Goal: Information Seeking & Learning: Learn about a topic

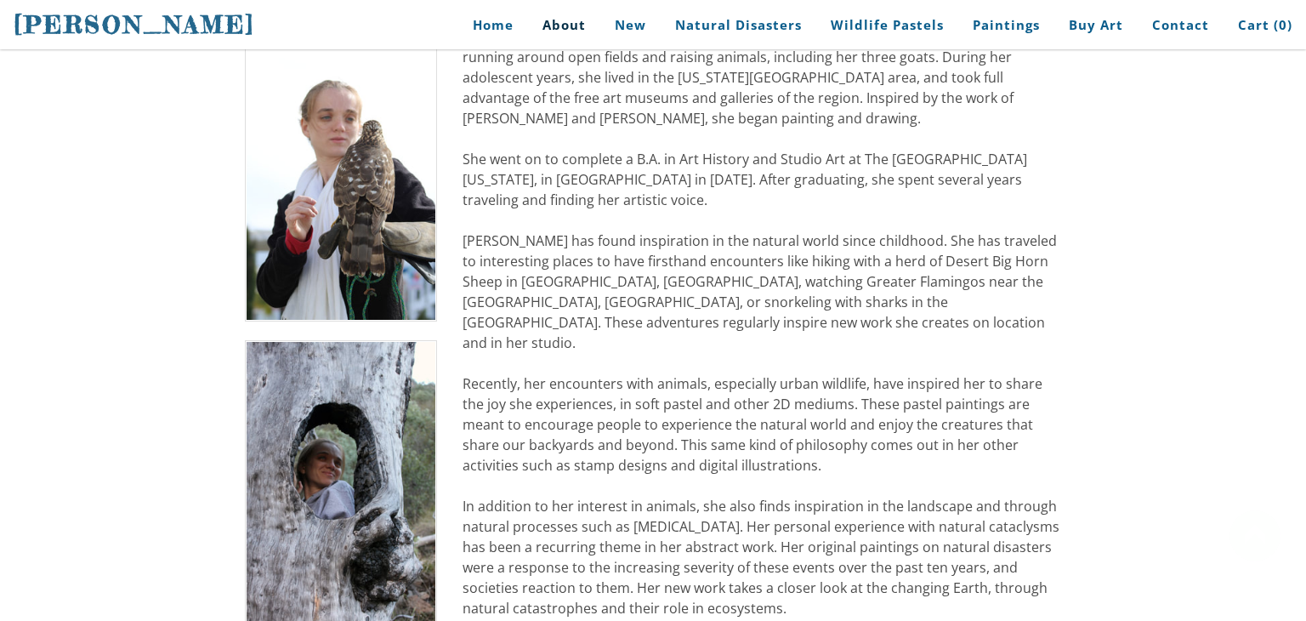
scroll to position [424, 0]
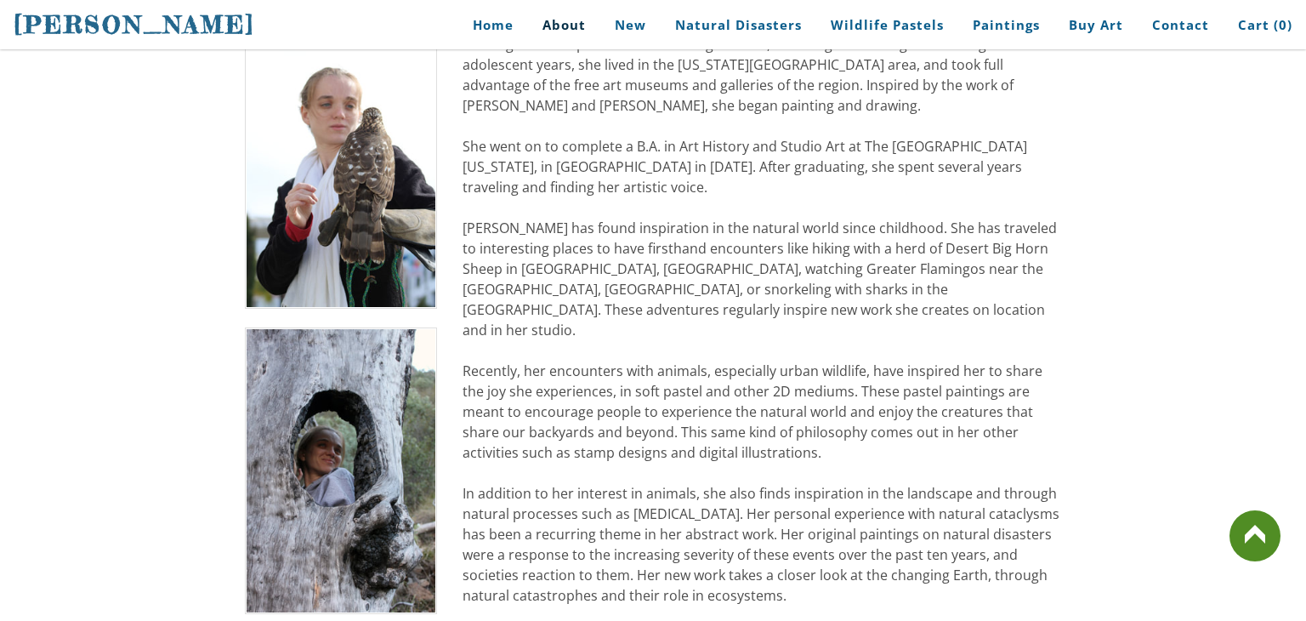
click at [541, 350] on div "[PERSON_NAME] spent her early childhood living on an Arabian horse farm. She gr…" at bounding box center [762, 493] width 599 height 959
drag, startPoint x: 533, startPoint y: 350, endPoint x: 748, endPoint y: 386, distance: 217.3
click at [748, 386] on div "[PERSON_NAME] spent her early childhood living on an Arabian horse farm. She gr…" at bounding box center [762, 493] width 599 height 959
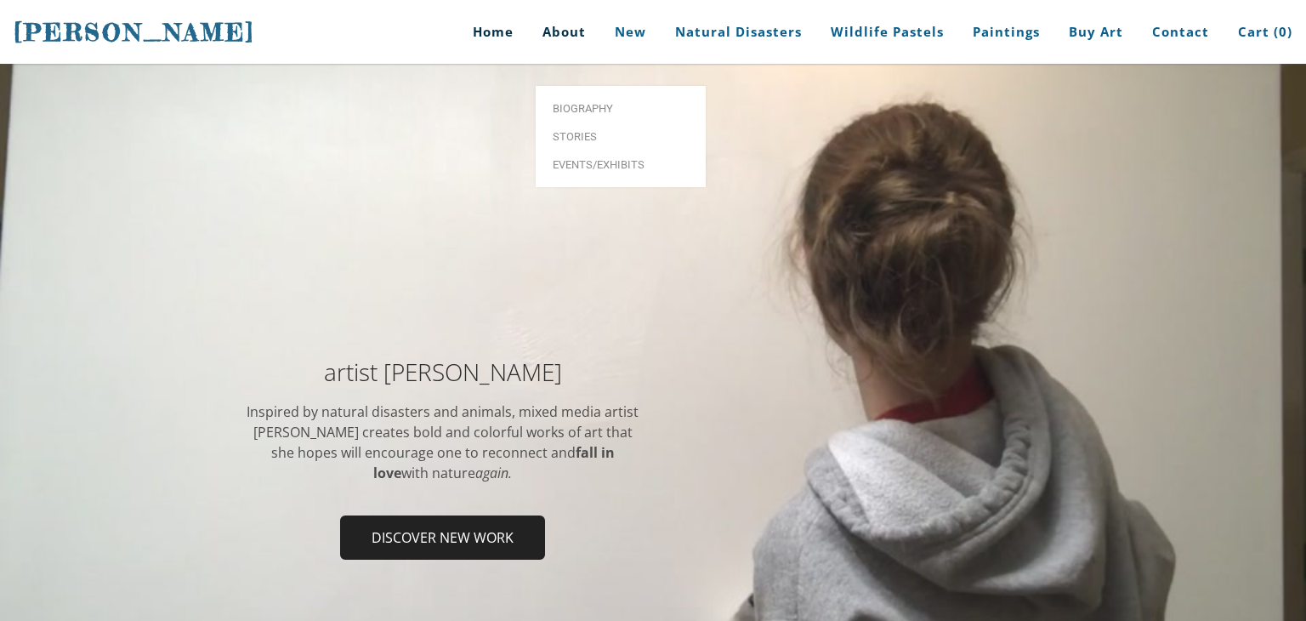
click at [560, 21] on link "About" at bounding box center [564, 32] width 69 height 64
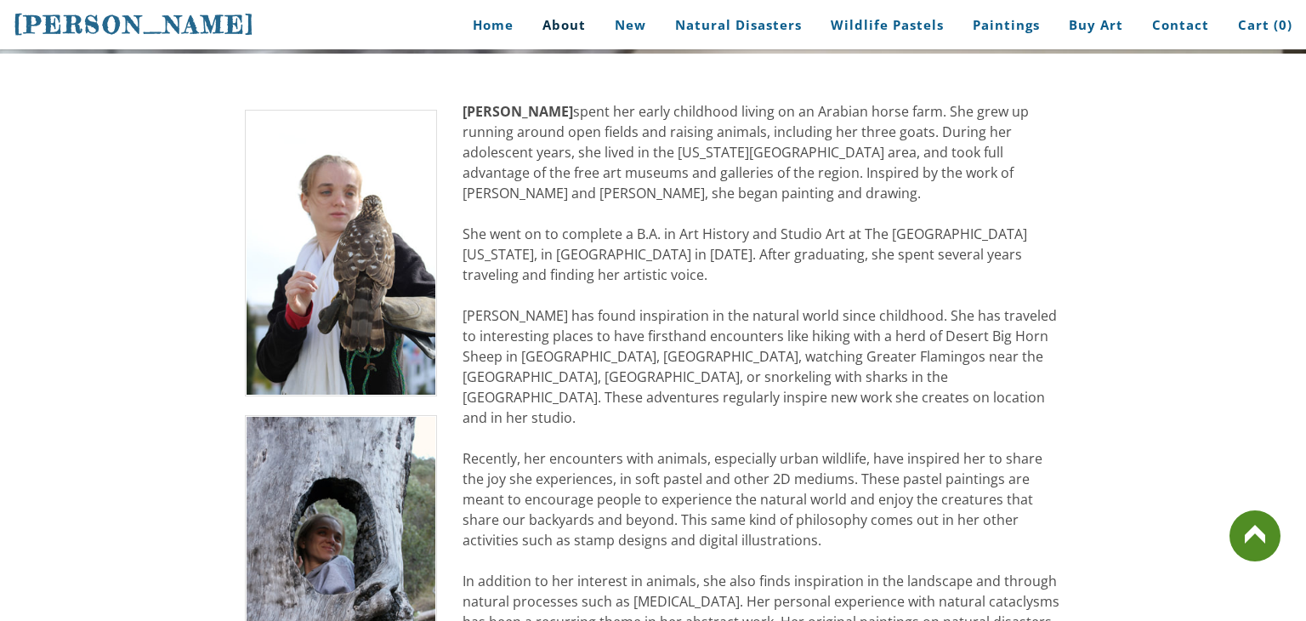
scroll to position [367, 0]
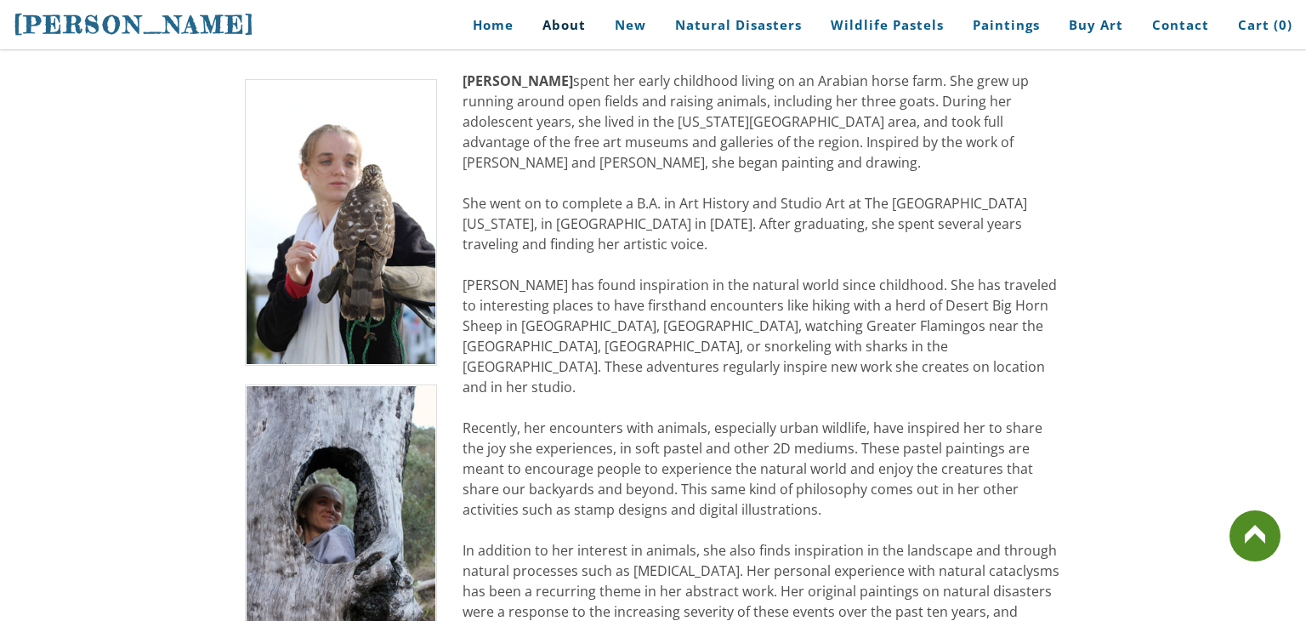
click at [1069, 217] on td "[PERSON_NAME] spent her early childhood living on an Arabian horse farm. She gr…" at bounding box center [762, 562] width 624 height 982
click at [1045, 213] on div "[PERSON_NAME] spent her early childhood living on an Arabian horse farm. She gr…" at bounding box center [762, 550] width 599 height 959
click at [1032, 204] on div "[PERSON_NAME] spent her early childhood living on an Arabian horse farm. She gr…" at bounding box center [762, 550] width 599 height 959
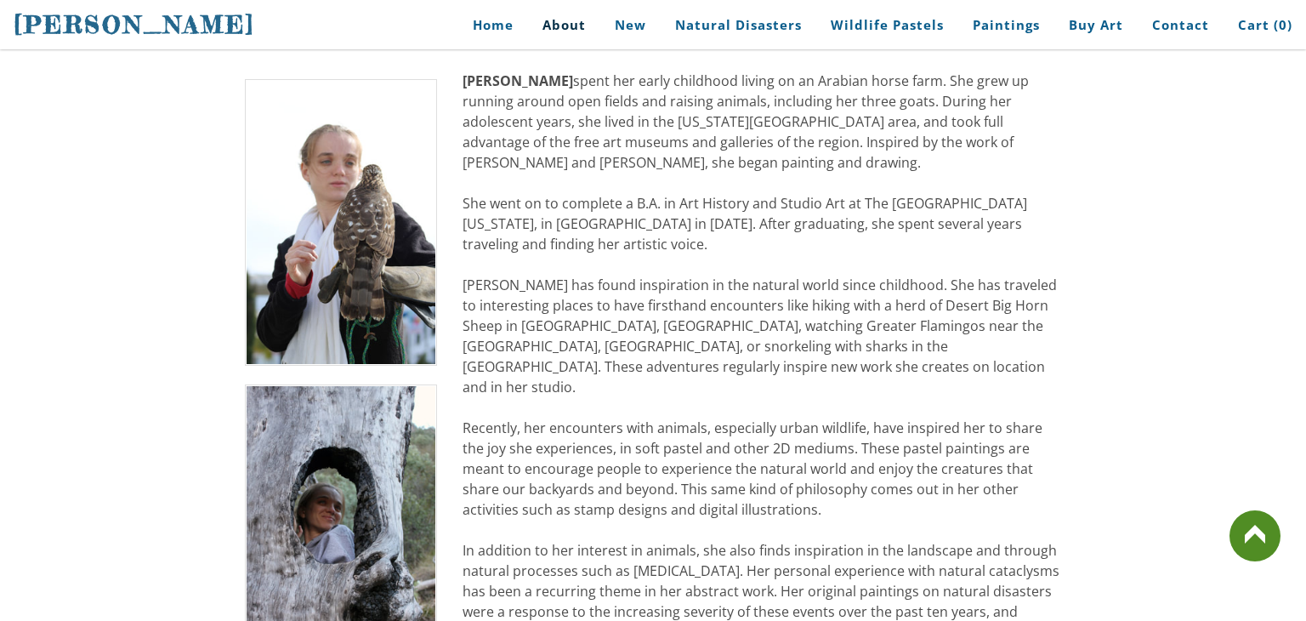
click at [702, 270] on div "[PERSON_NAME] spent her early childhood living on an Arabian horse farm. She gr…" at bounding box center [762, 550] width 599 height 959
drag, startPoint x: 479, startPoint y: 208, endPoint x: 680, endPoint y: 522, distance: 373.0
click at [680, 522] on div "[PERSON_NAME] spent her early childhood living on an Arabian horse farm. She gr…" at bounding box center [762, 550] width 599 height 959
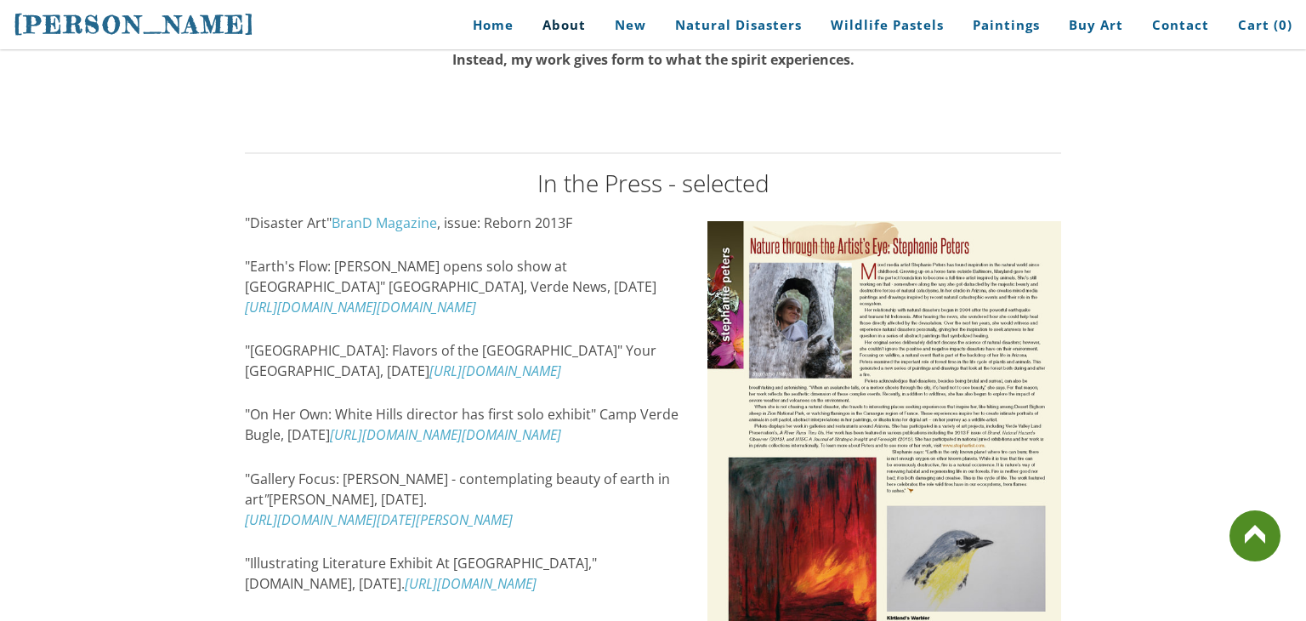
scroll to position [2170, 0]
click at [270, 321] on td ""Disaster Art" BranD Magazine , issue: Reborn 2013F "Earth's Flow: Peters opens…" at bounding box center [463, 595] width 463 height 762
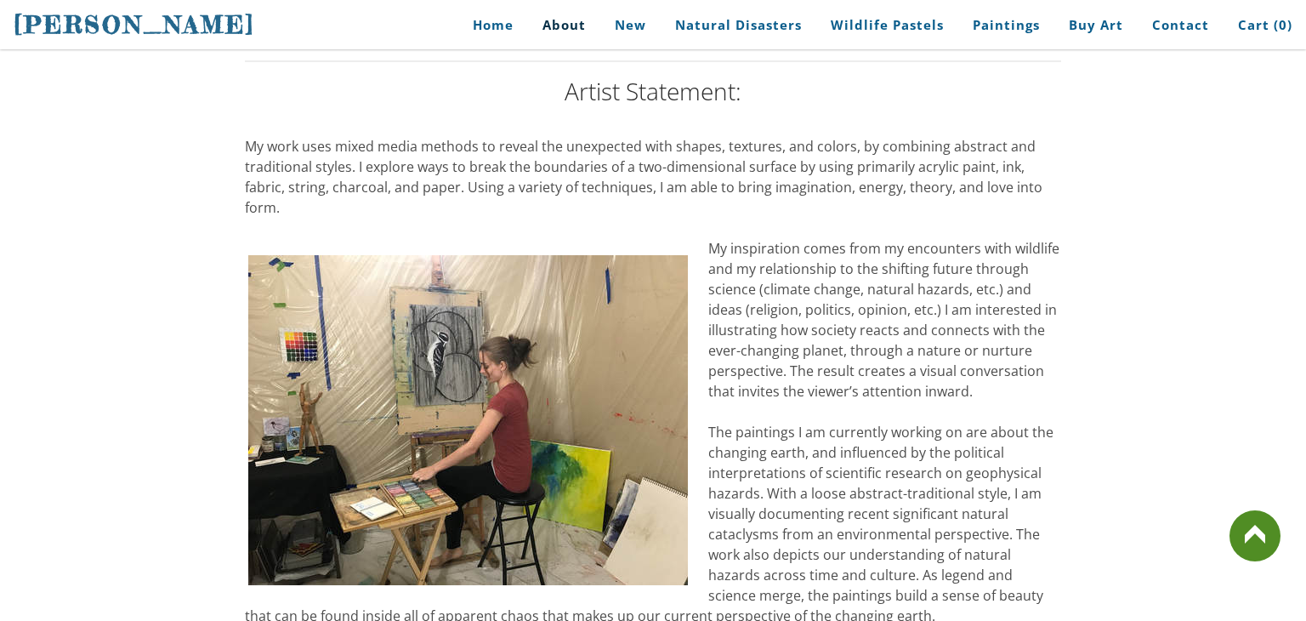
scroll to position [1423, 0]
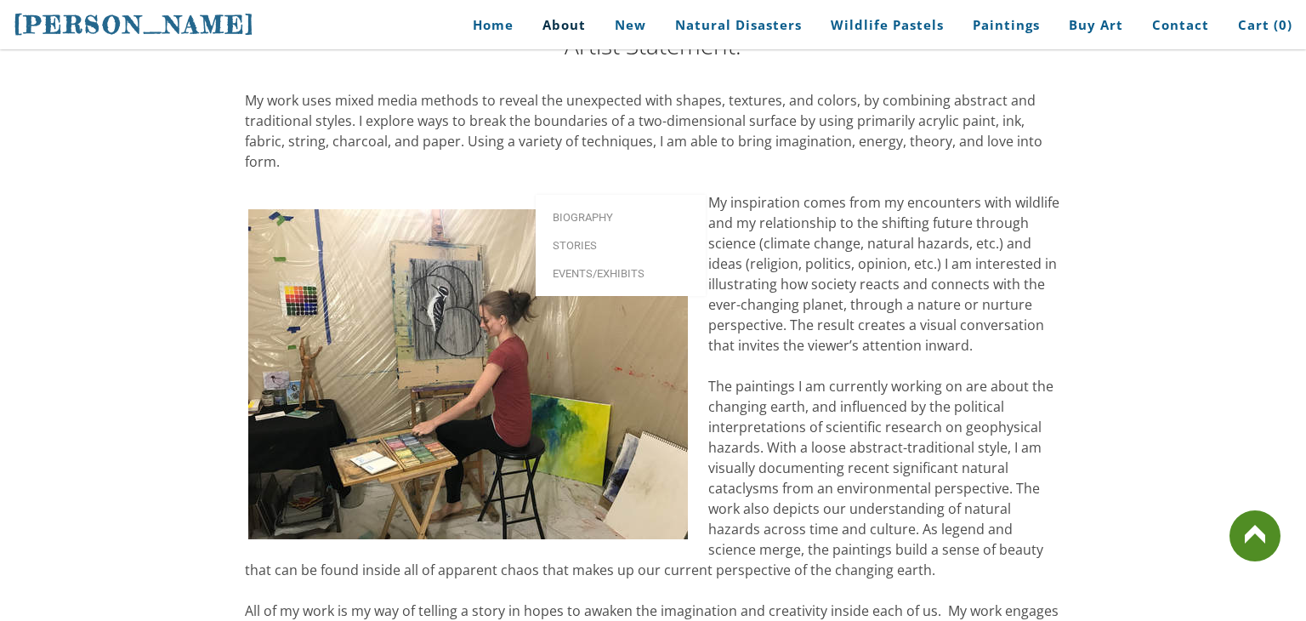
click at [572, 20] on link "About" at bounding box center [564, 25] width 69 height 38
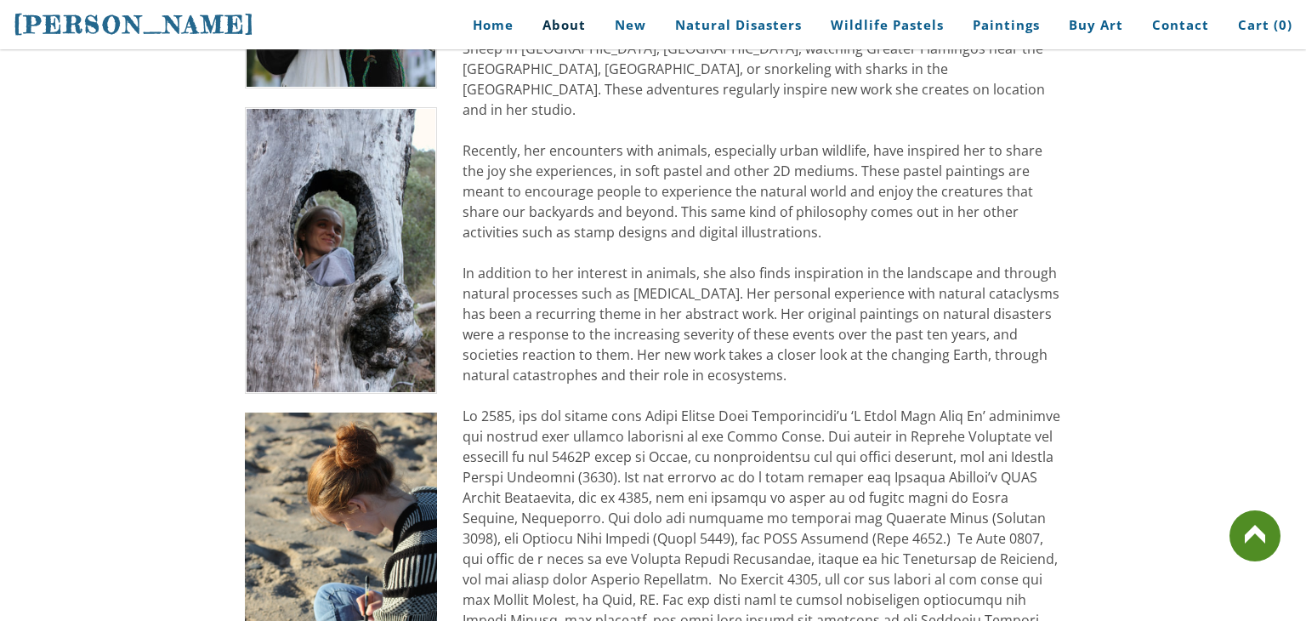
scroll to position [680, 0]
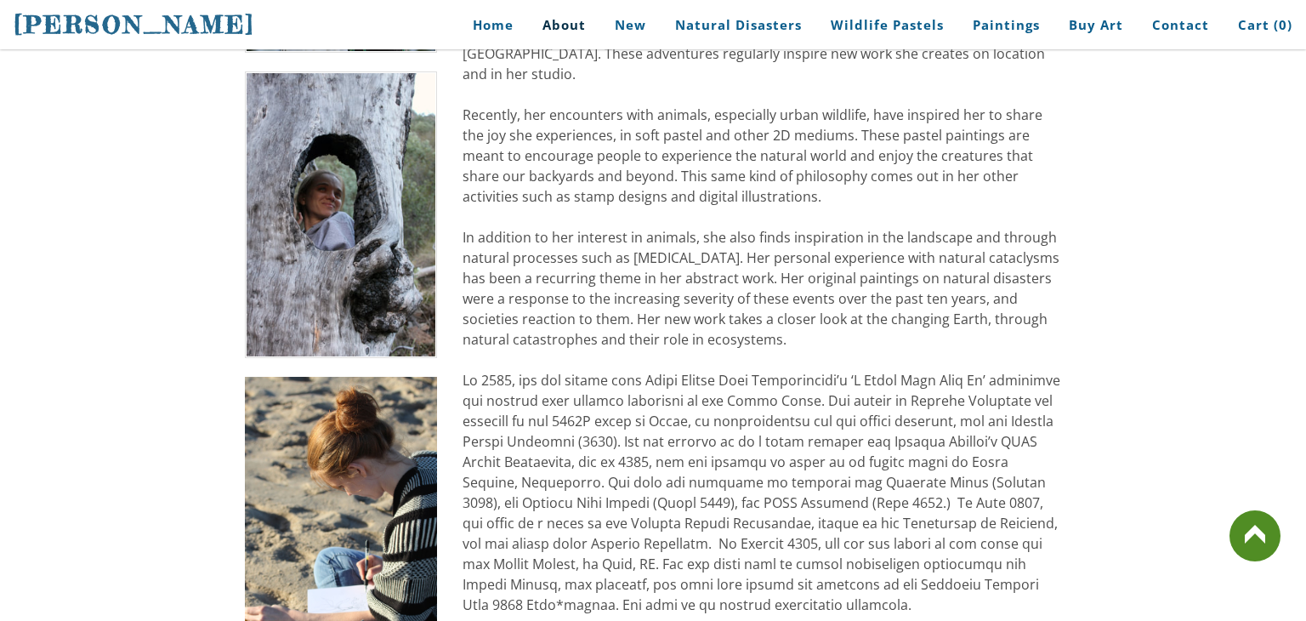
drag, startPoint x: 550, startPoint y: 350, endPoint x: 620, endPoint y: 349, distance: 69.8
click at [620, 349] on div "[PERSON_NAME] spent her early childhood living on an Arabian horse farm. She gr…" at bounding box center [762, 237] width 599 height 959
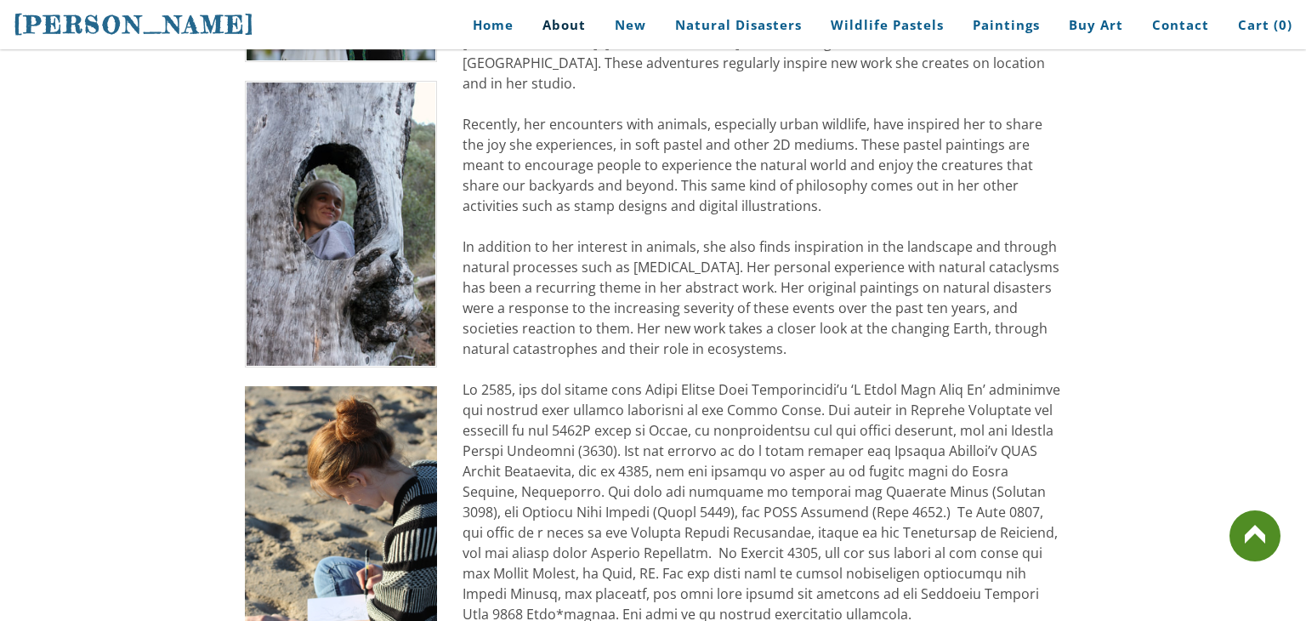
scroll to position [646, 0]
